Goal: Browse casually

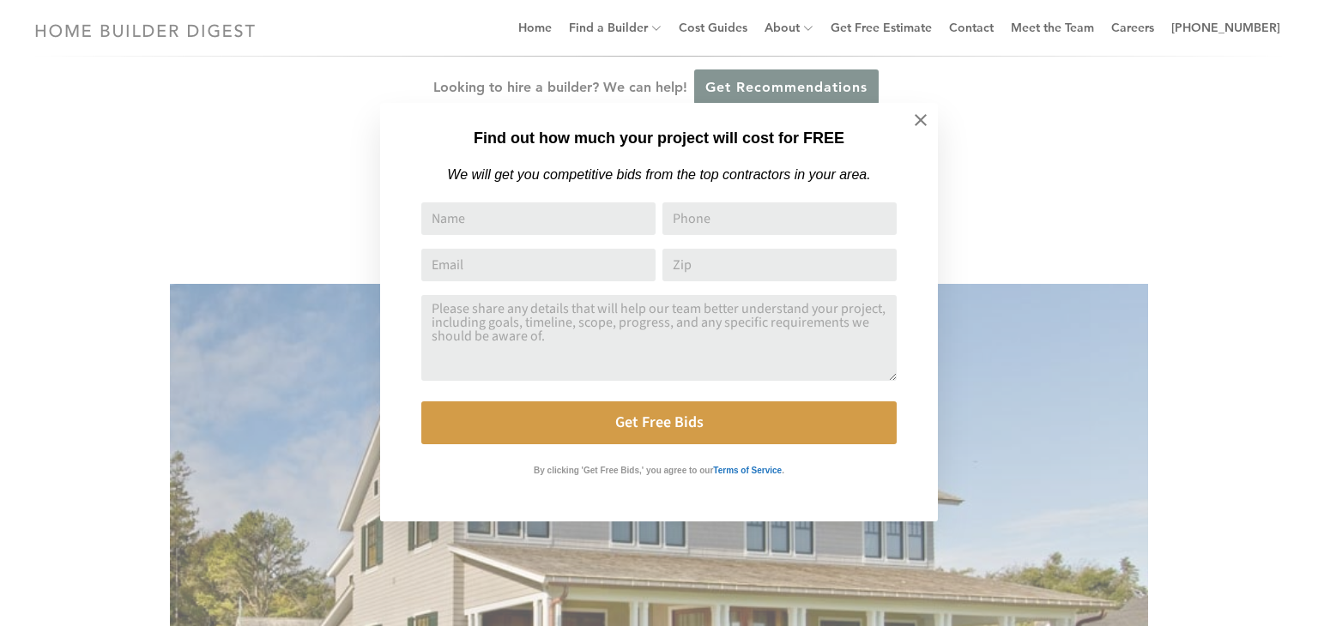
click at [920, 112] on icon at bounding box center [920, 120] width 19 height 19
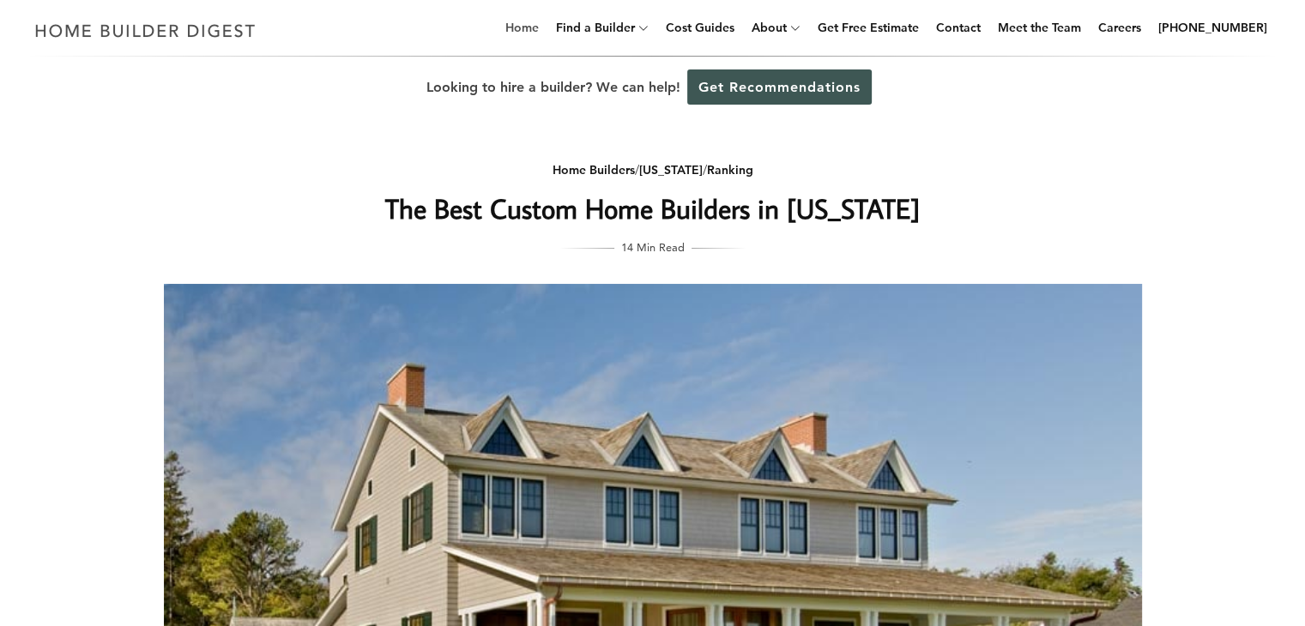
click at [539, 31] on link "Home" at bounding box center [522, 27] width 47 height 55
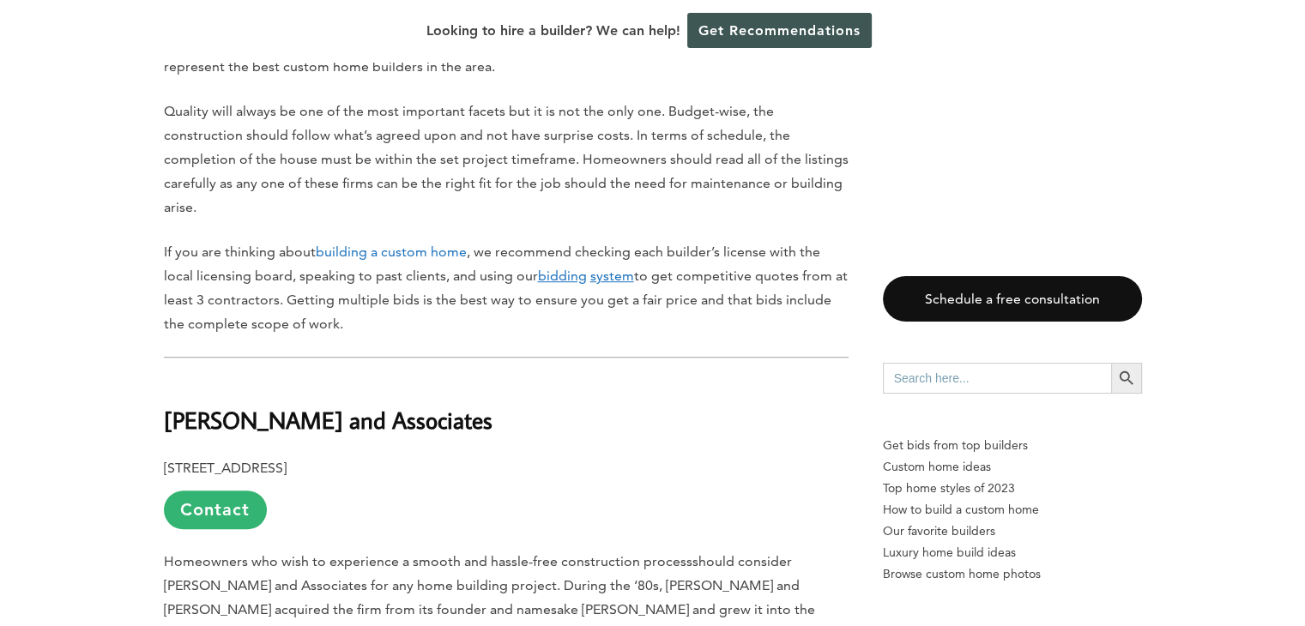
scroll to position [848, 0]
